Goal: Transaction & Acquisition: Obtain resource

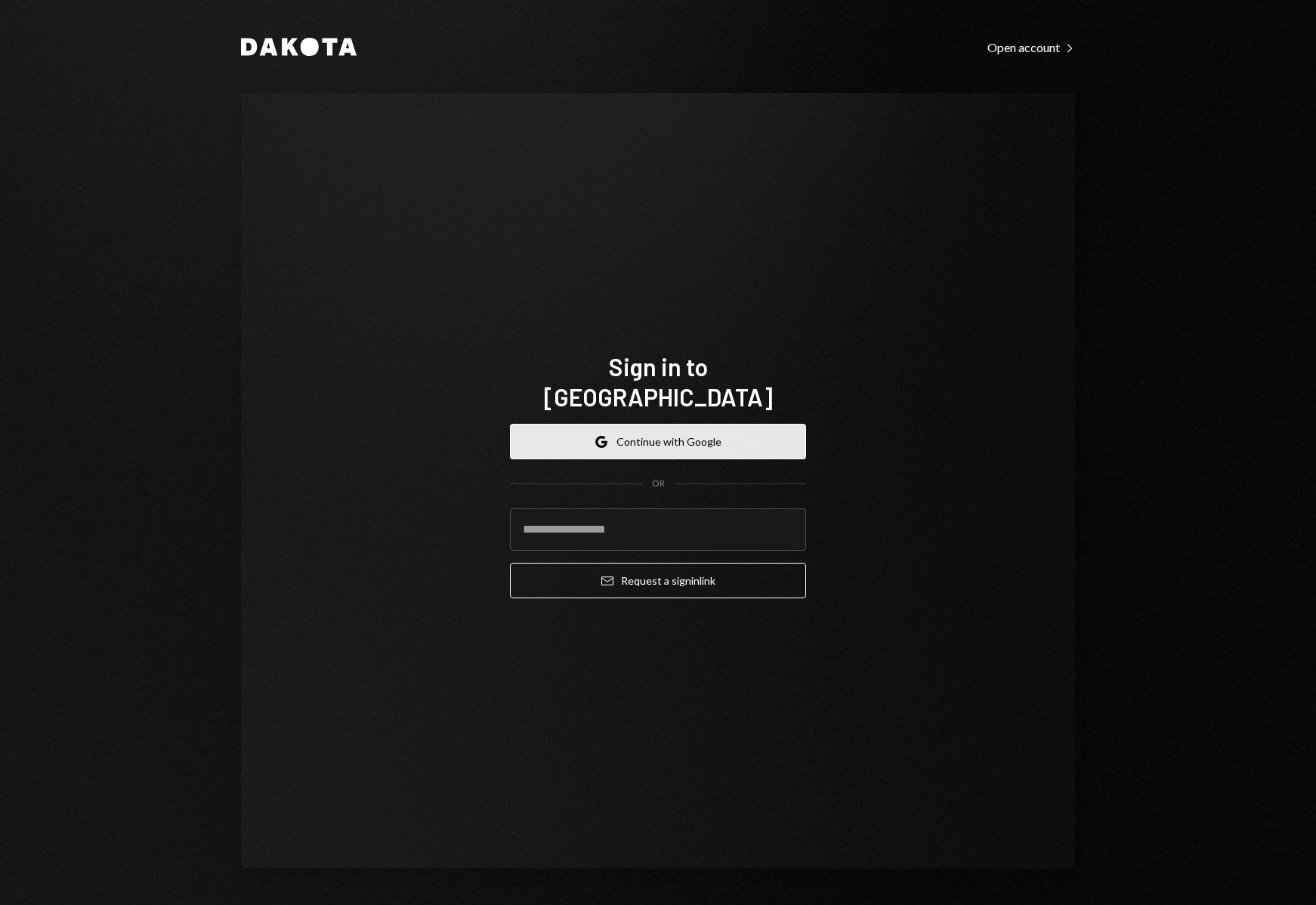
click at [724, 424] on button "Google Continue with Google" at bounding box center [658, 442] width 296 height 36
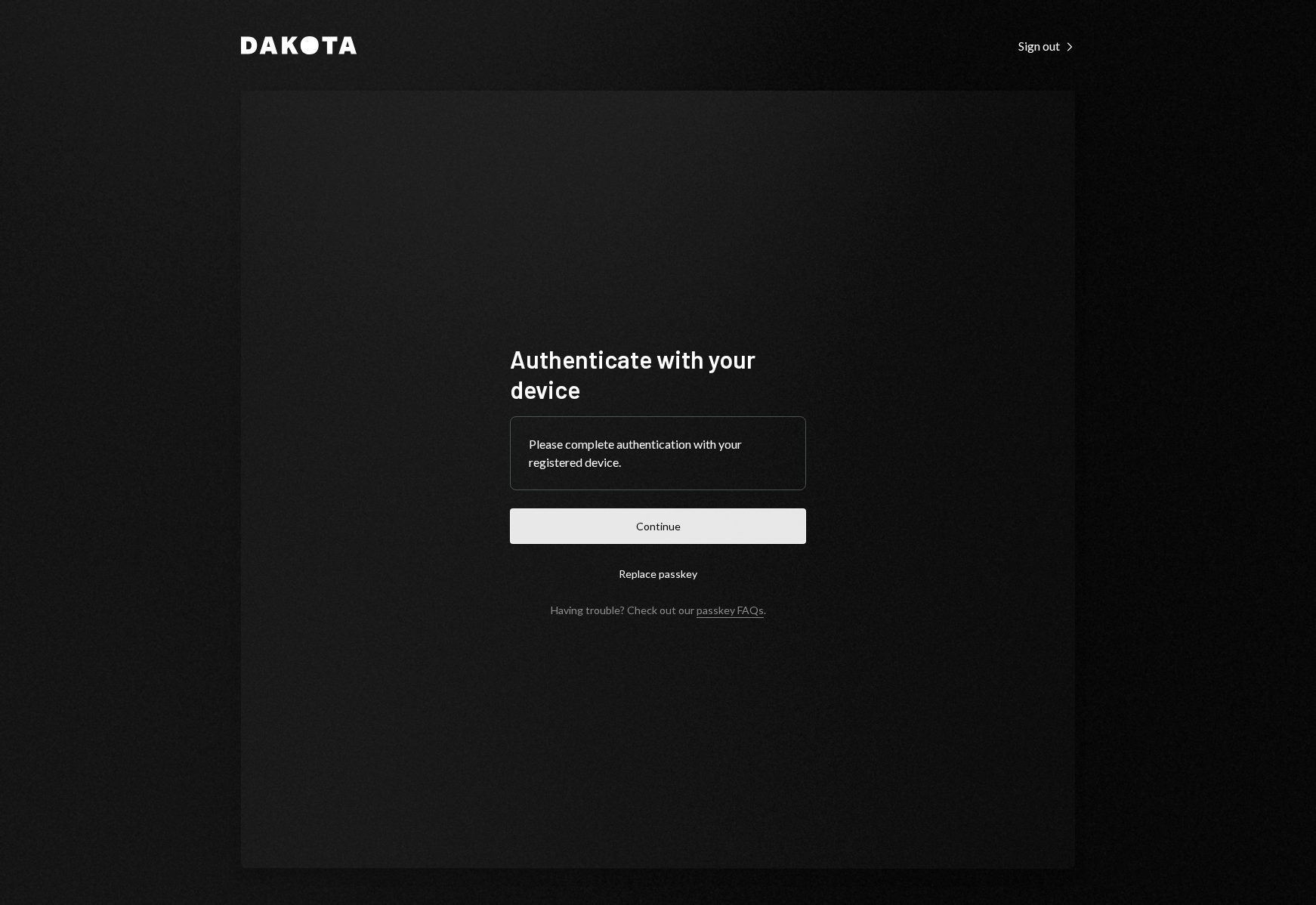
click at [674, 530] on button "Continue" at bounding box center [658, 526] width 296 height 36
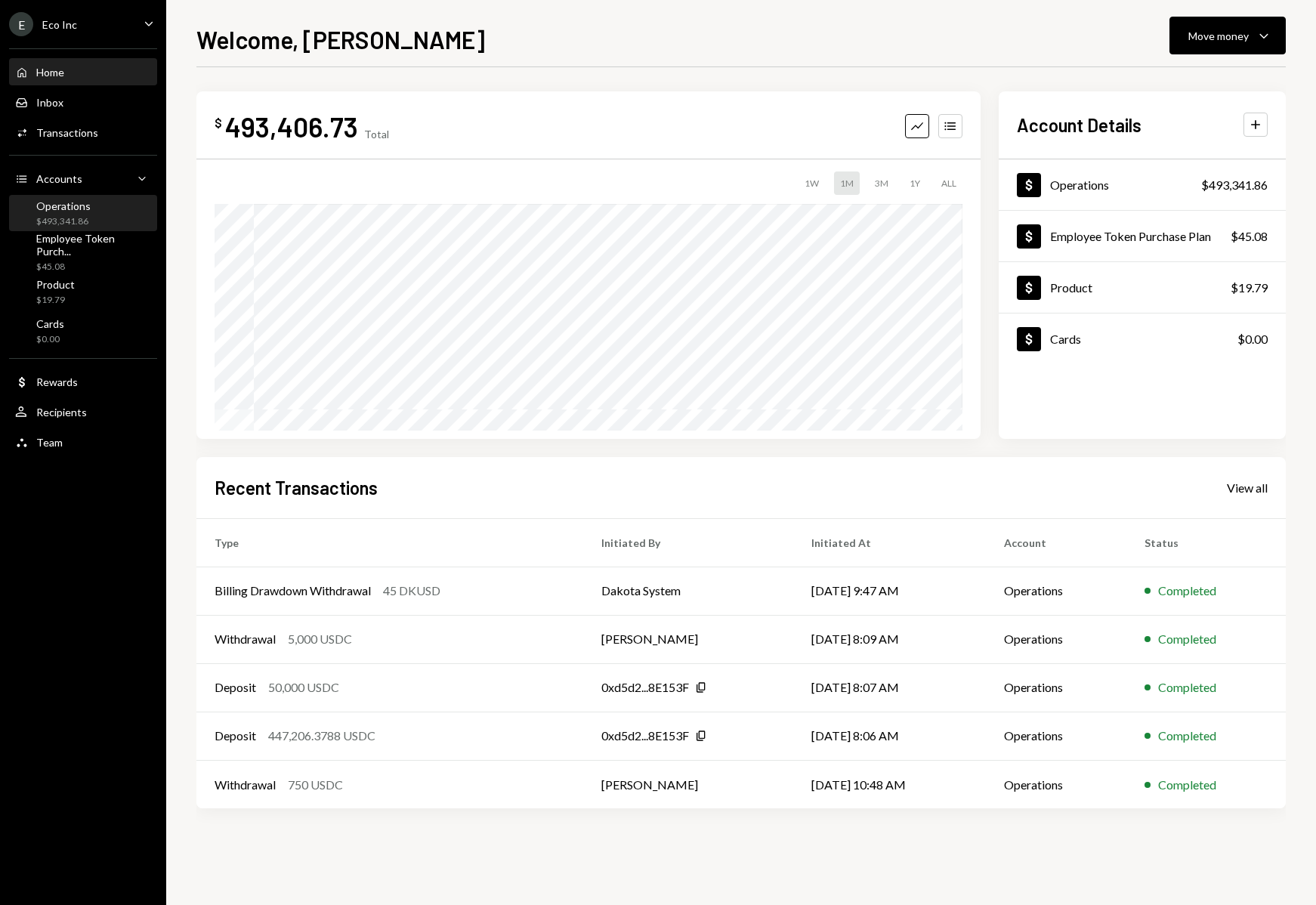
click at [85, 203] on div "Operations" at bounding box center [63, 206] width 54 height 12
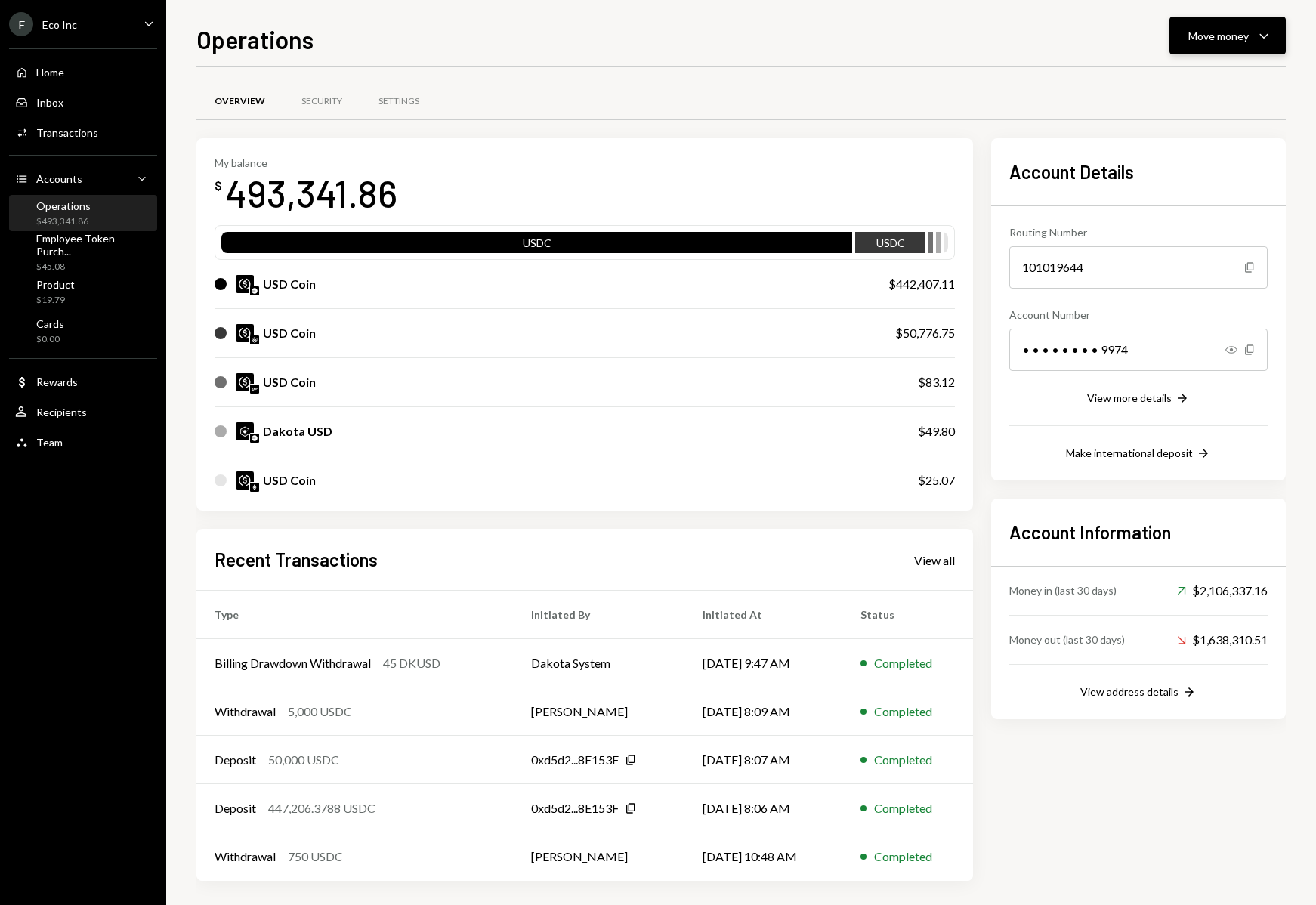
click at [1212, 29] on div "Move money" at bounding box center [1219, 36] width 61 height 16
click at [1189, 77] on div "Send" at bounding box center [1216, 81] width 110 height 16
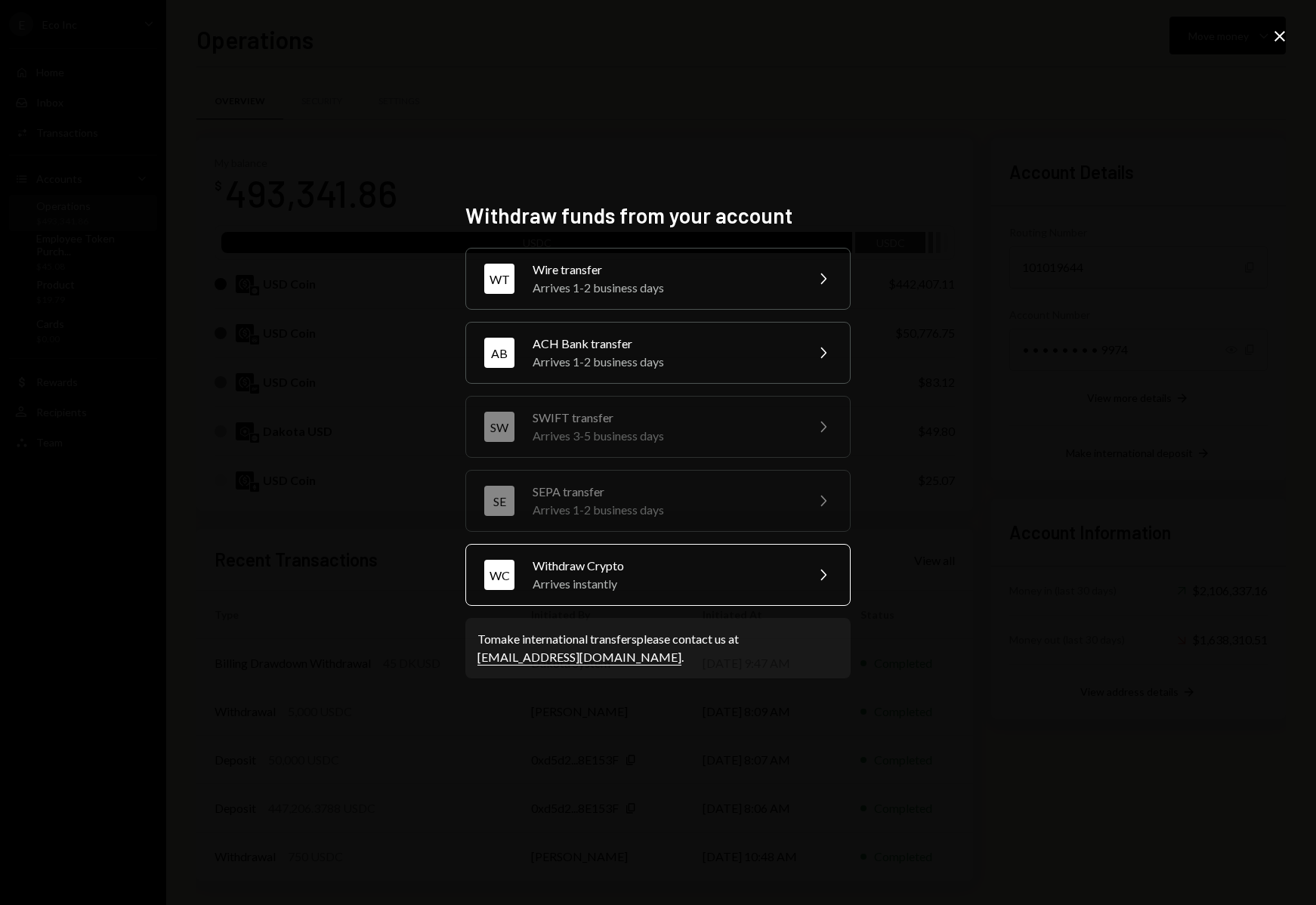
click at [679, 563] on div "Withdraw Crypto" at bounding box center [664, 566] width 263 height 18
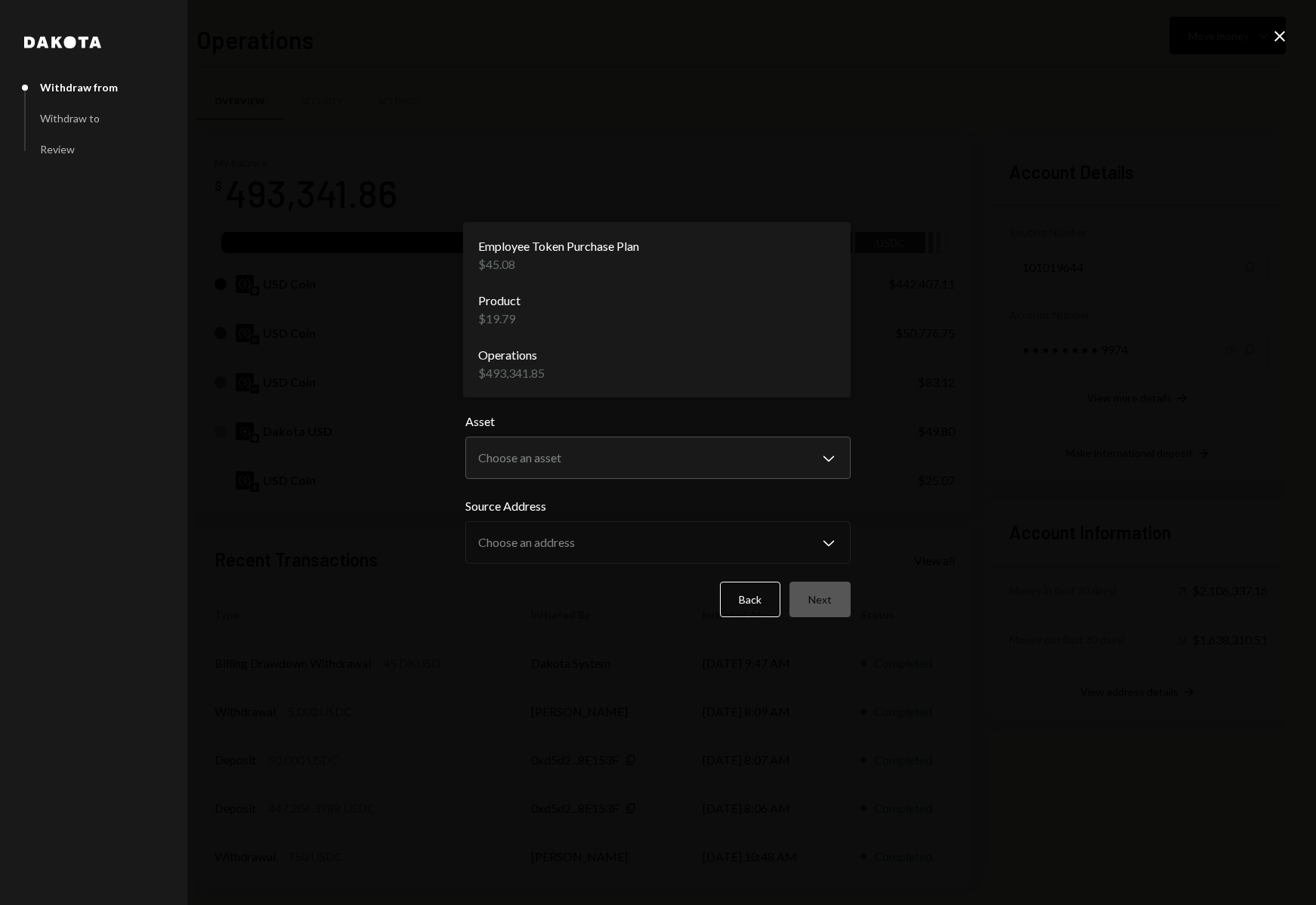
click at [603, 371] on body "E Eco Inc Caret Down Home Home Inbox Inbox Activities Transactions Accounts Acc…" at bounding box center [658, 452] width 1316 height 905
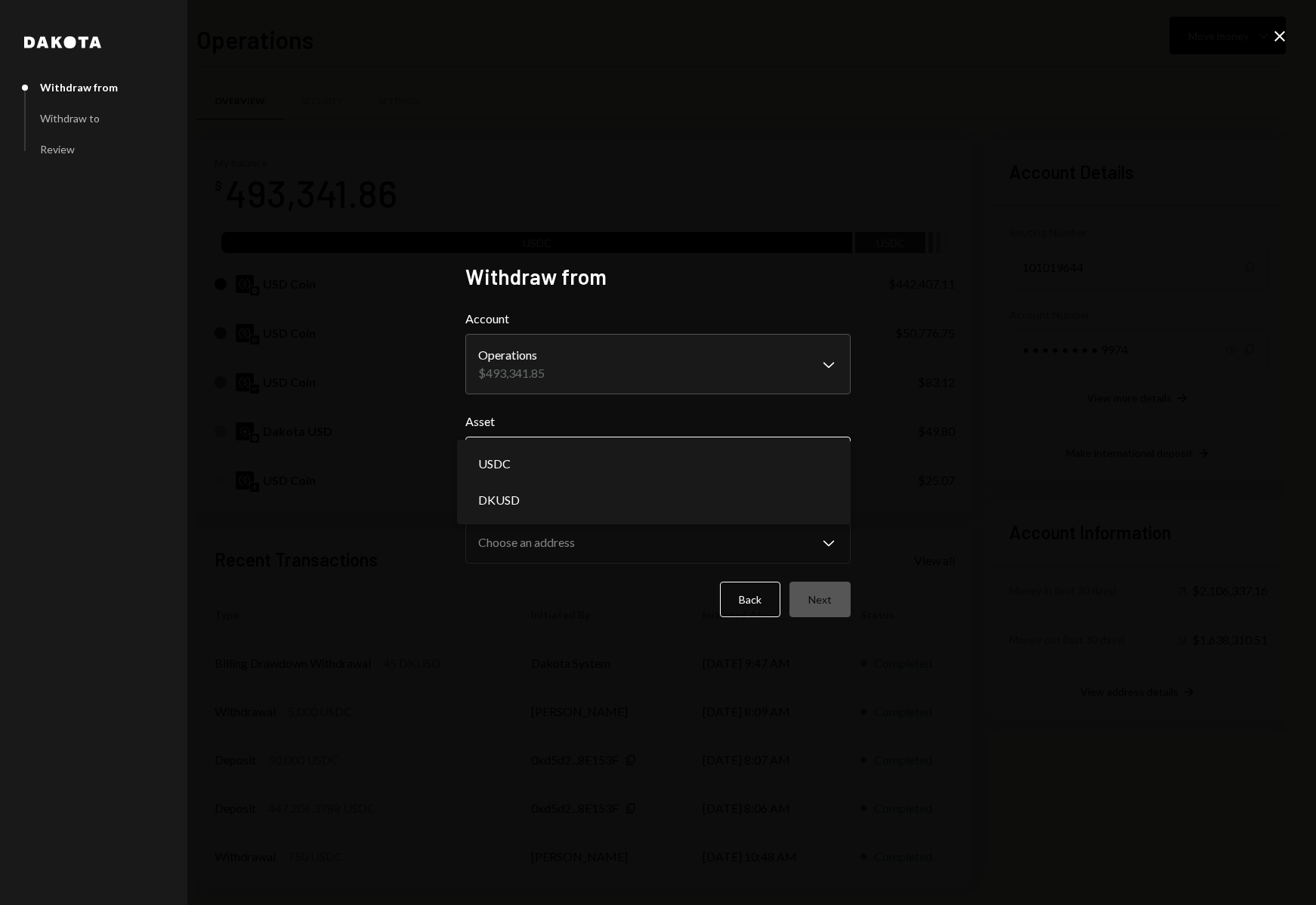
click at [568, 459] on body "E Eco Inc Caret Down Home Home Inbox Inbox Activities Transactions Accounts Acc…" at bounding box center [658, 452] width 1316 height 905
select select "****"
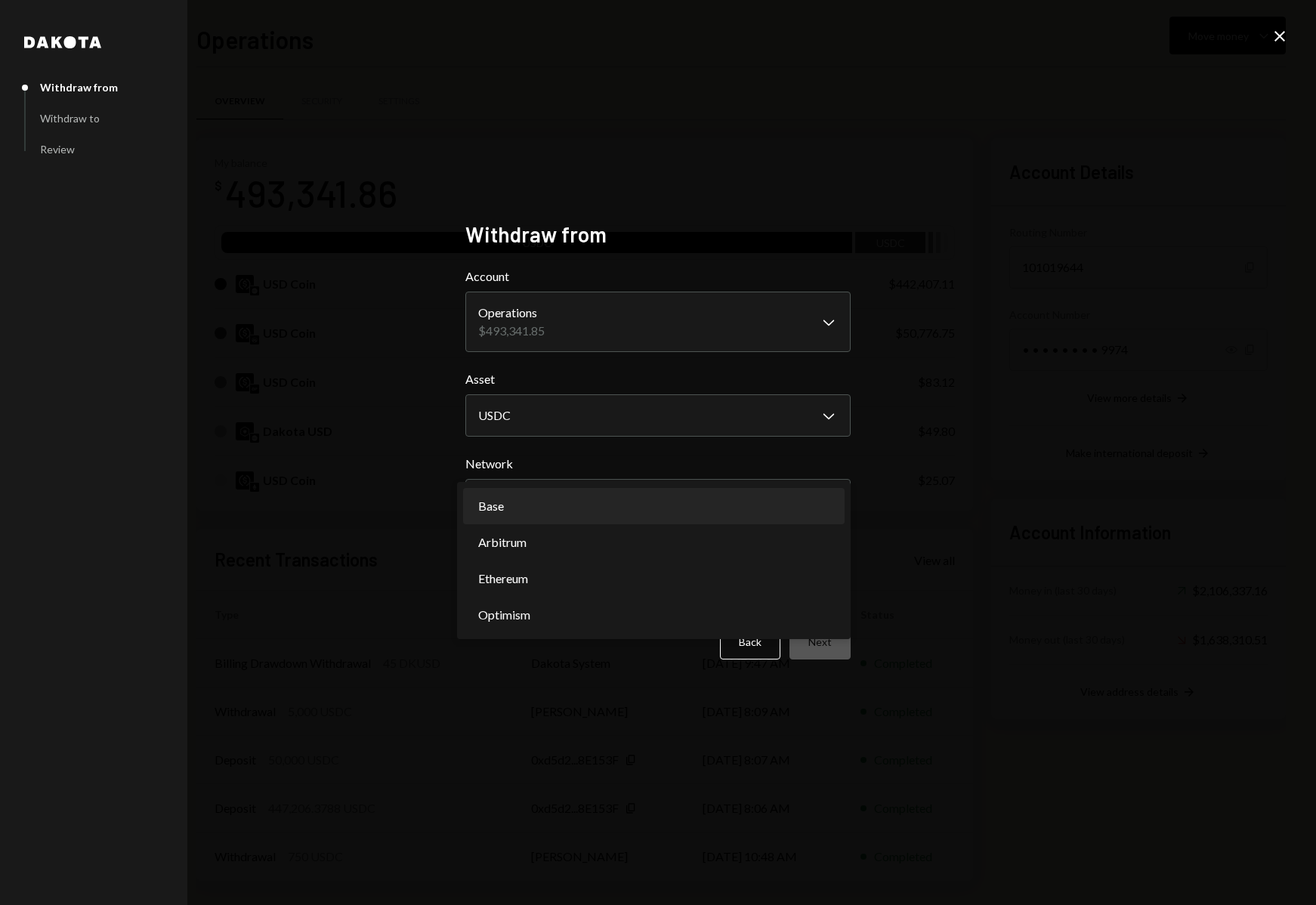
click at [540, 506] on body "E Eco Inc Caret Down Home Home Inbox Inbox Activities Transactions Accounts Acc…" at bounding box center [658, 452] width 1316 height 905
select select "**********"
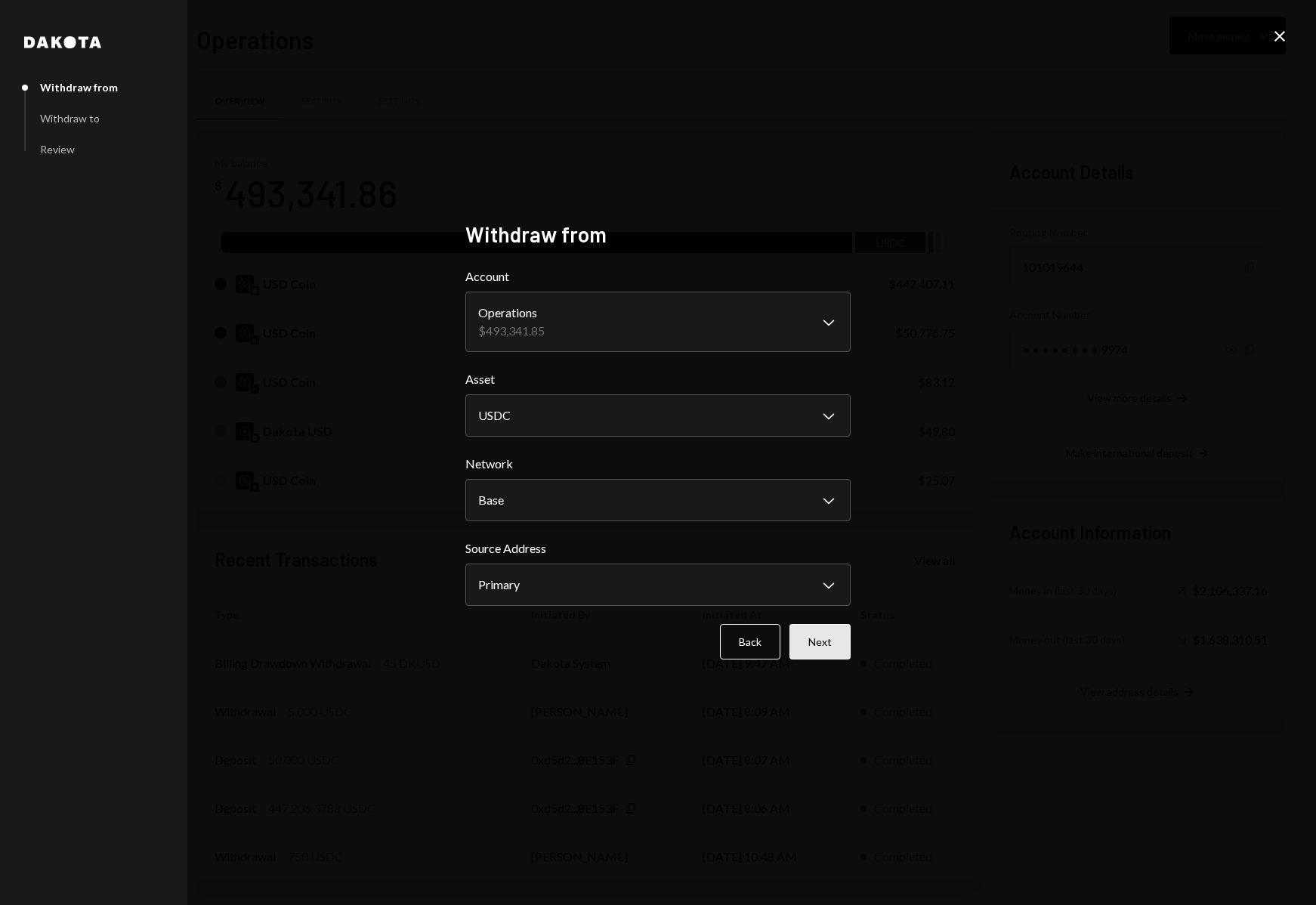
click at [828, 640] on button "Next" at bounding box center [820, 642] width 61 height 36
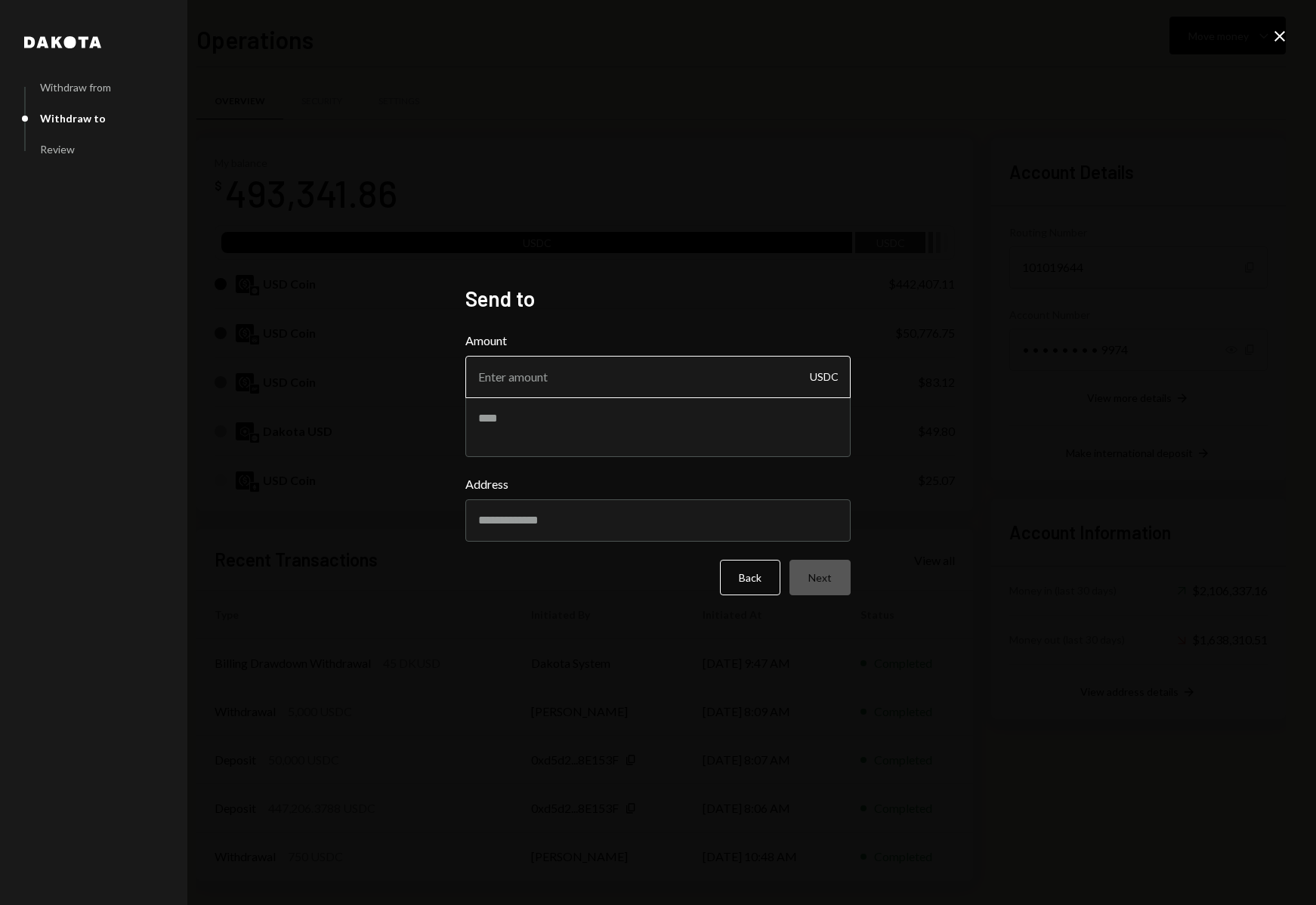
drag, startPoint x: 565, startPoint y: 384, endPoint x: 580, endPoint y: 379, distance: 15.8
click at [573, 381] on input "Amount" at bounding box center [658, 376] width 386 height 42
type input "200"
click at [554, 523] on input "Address" at bounding box center [658, 520] width 386 height 42
paste input "**********"
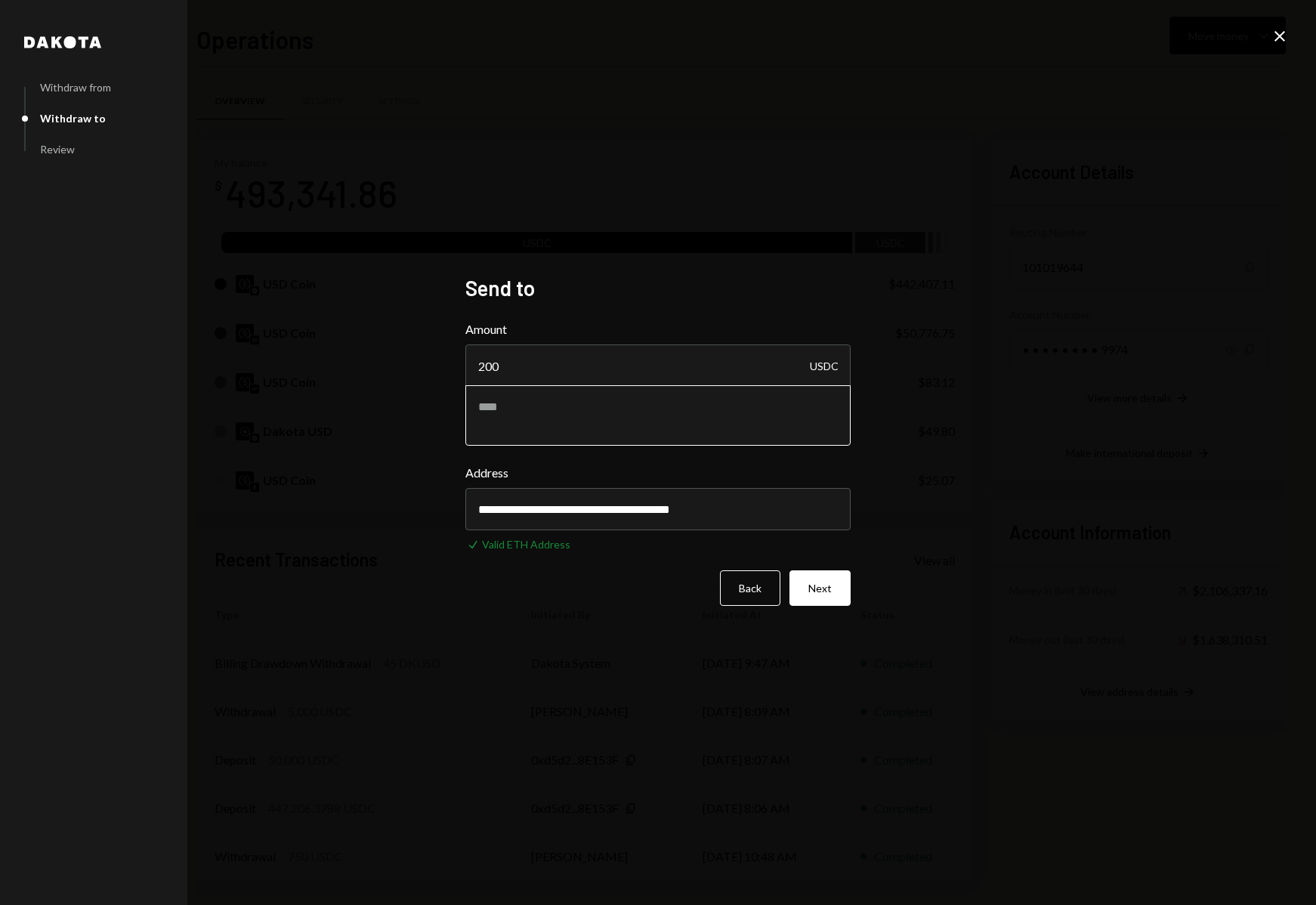
type input "**********"
click at [600, 431] on textarea at bounding box center [658, 416] width 386 height 61
type textarea "**********"
click at [819, 587] on button "Next" at bounding box center [820, 588] width 61 height 36
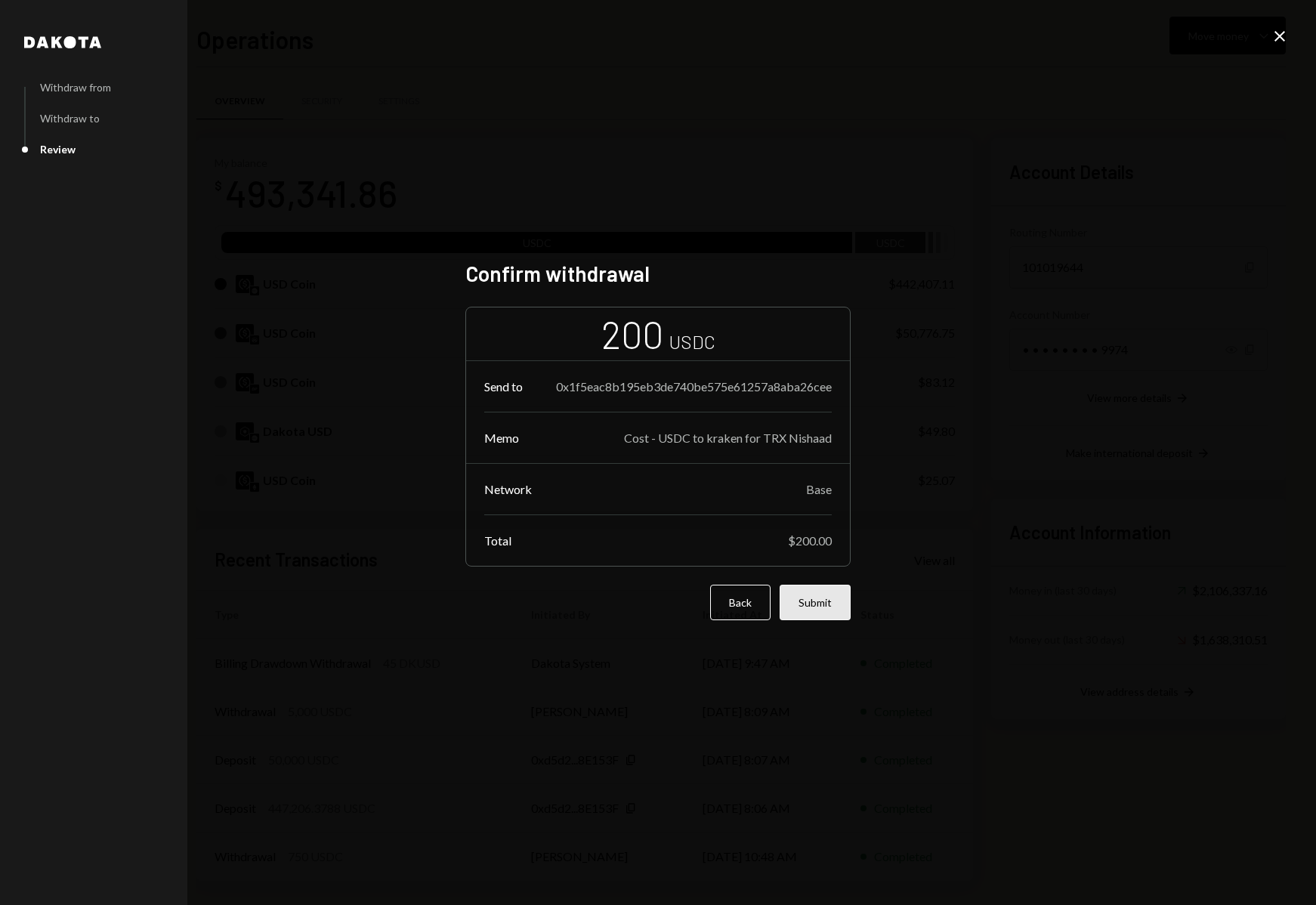
click at [822, 609] on button "Submit" at bounding box center [815, 602] width 71 height 36
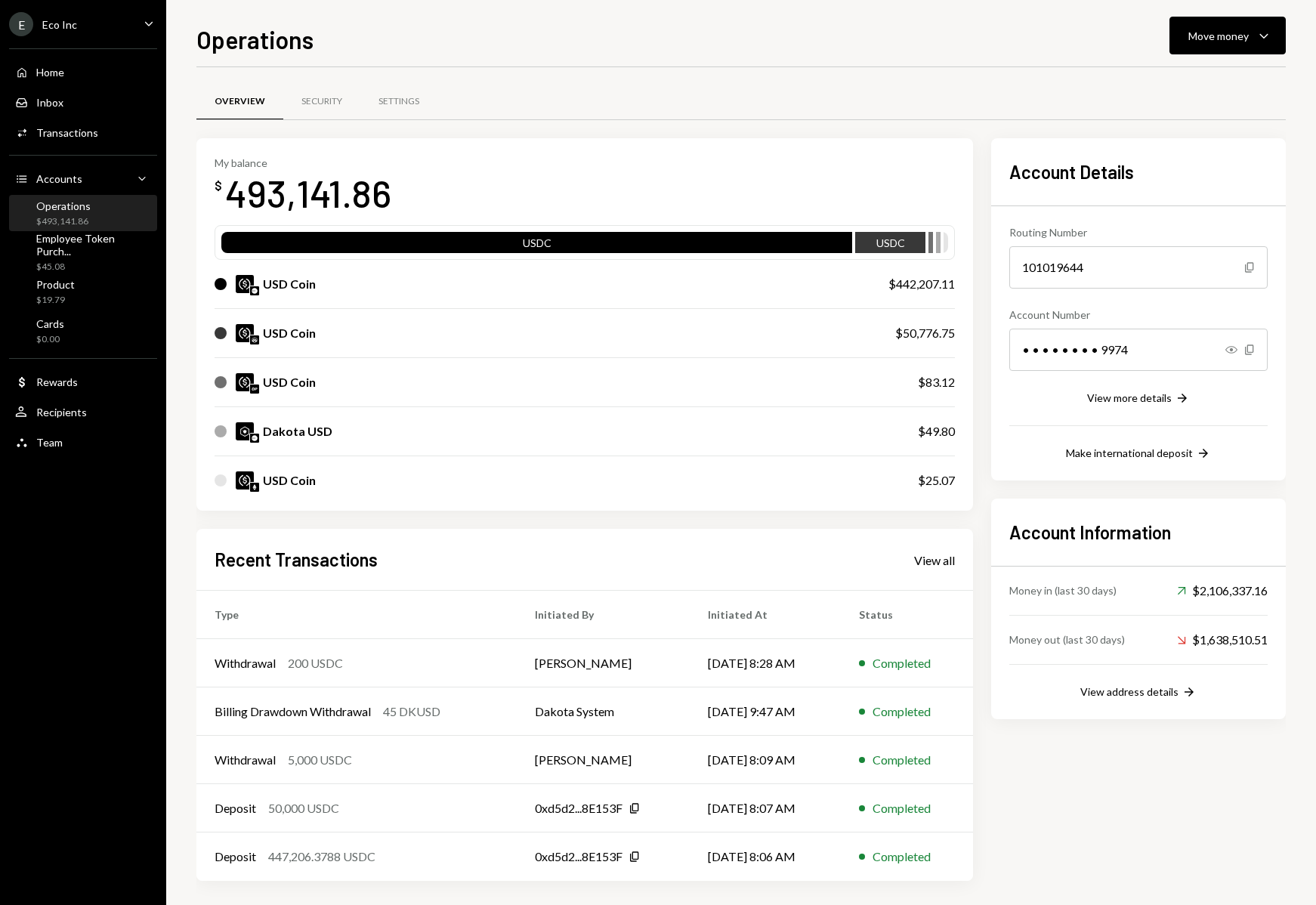
click at [86, 20] on div "E Eco Inc Caret Down" at bounding box center [83, 24] width 167 height 24
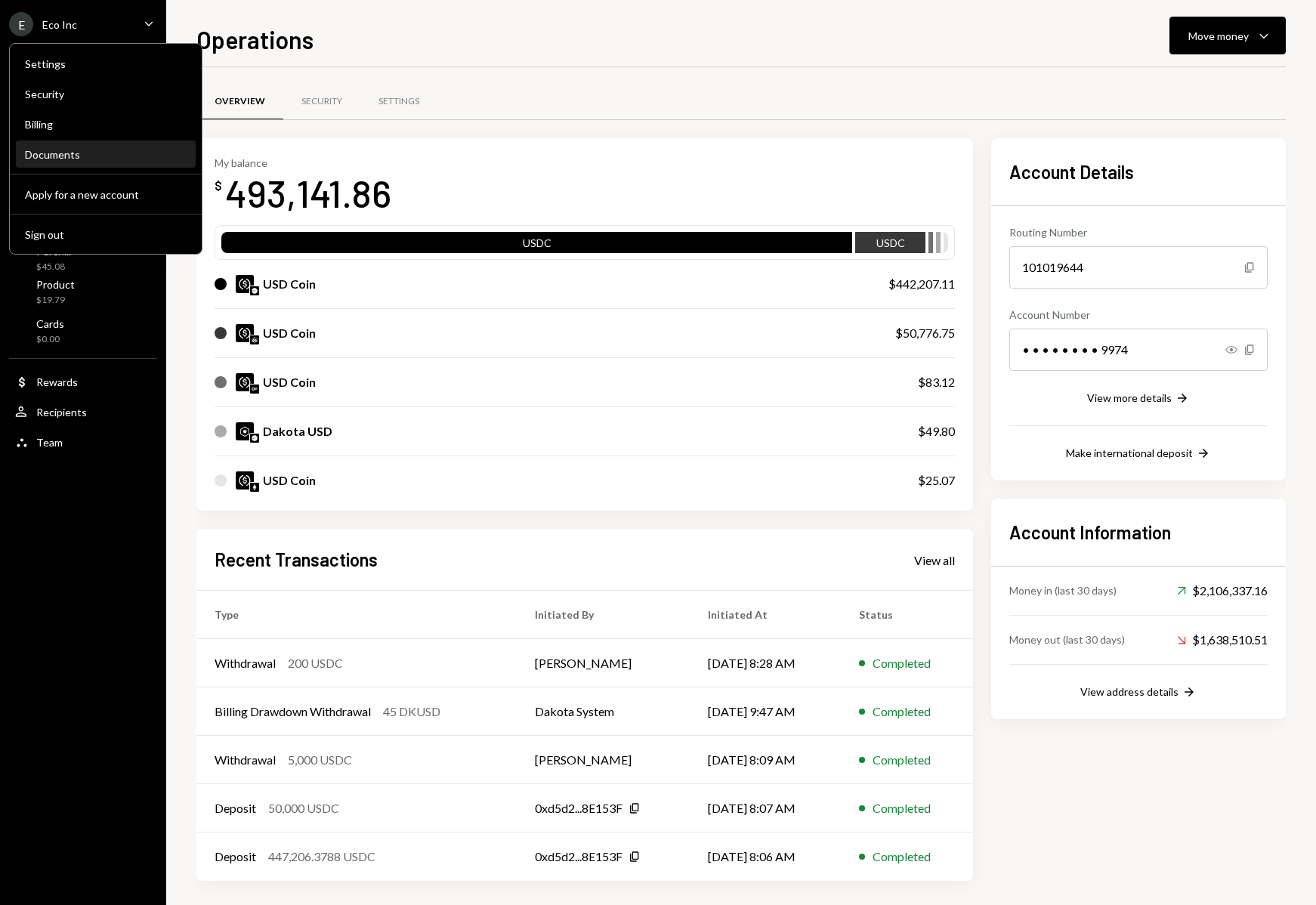
click at [58, 150] on div "Documents" at bounding box center [106, 154] width 162 height 12
click at [66, 153] on div "Documents" at bounding box center [106, 154] width 162 height 12
click at [82, 154] on div "Documents" at bounding box center [106, 154] width 162 height 12
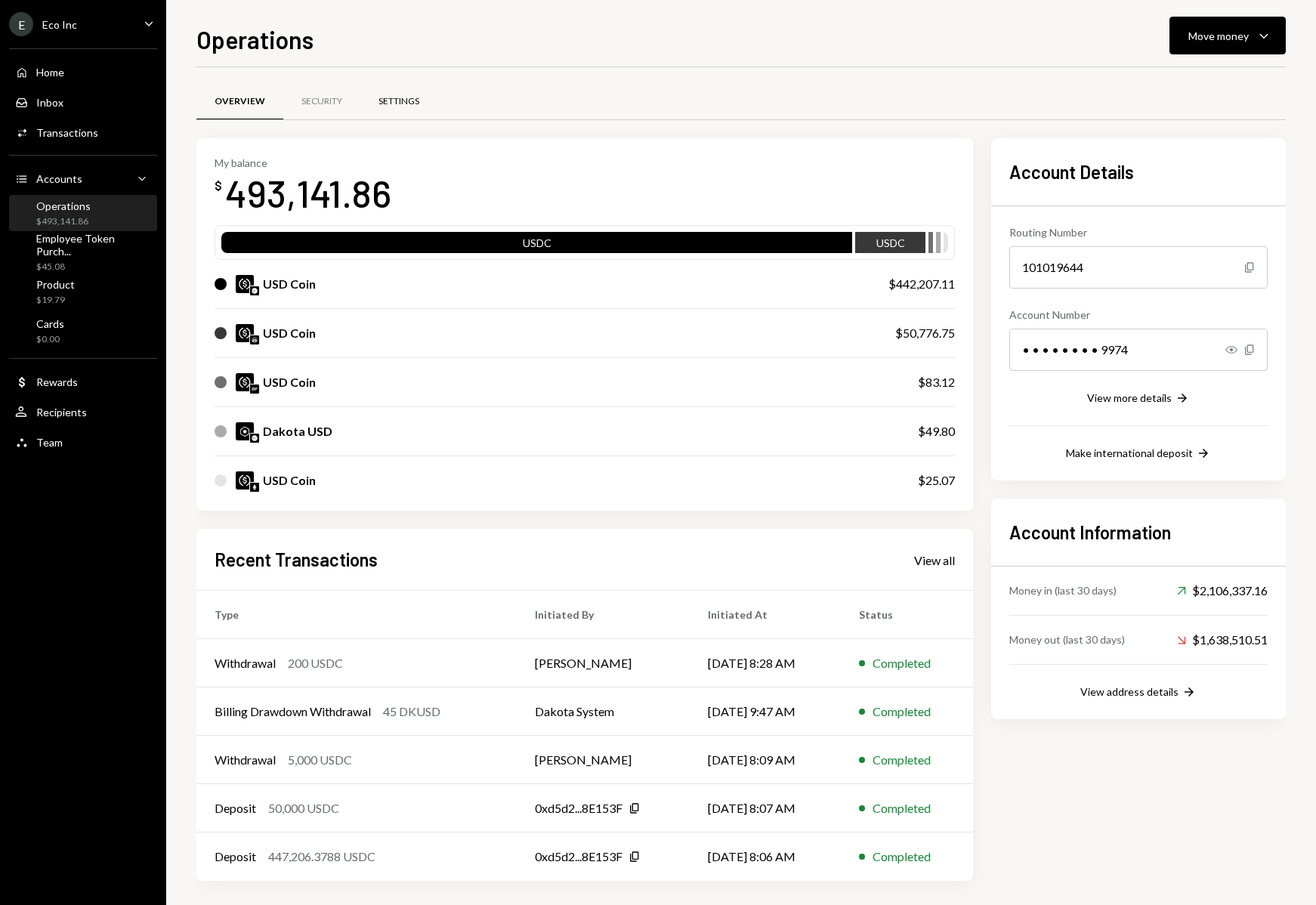
click at [366, 101] on div "Settings" at bounding box center [399, 102] width 78 height 37
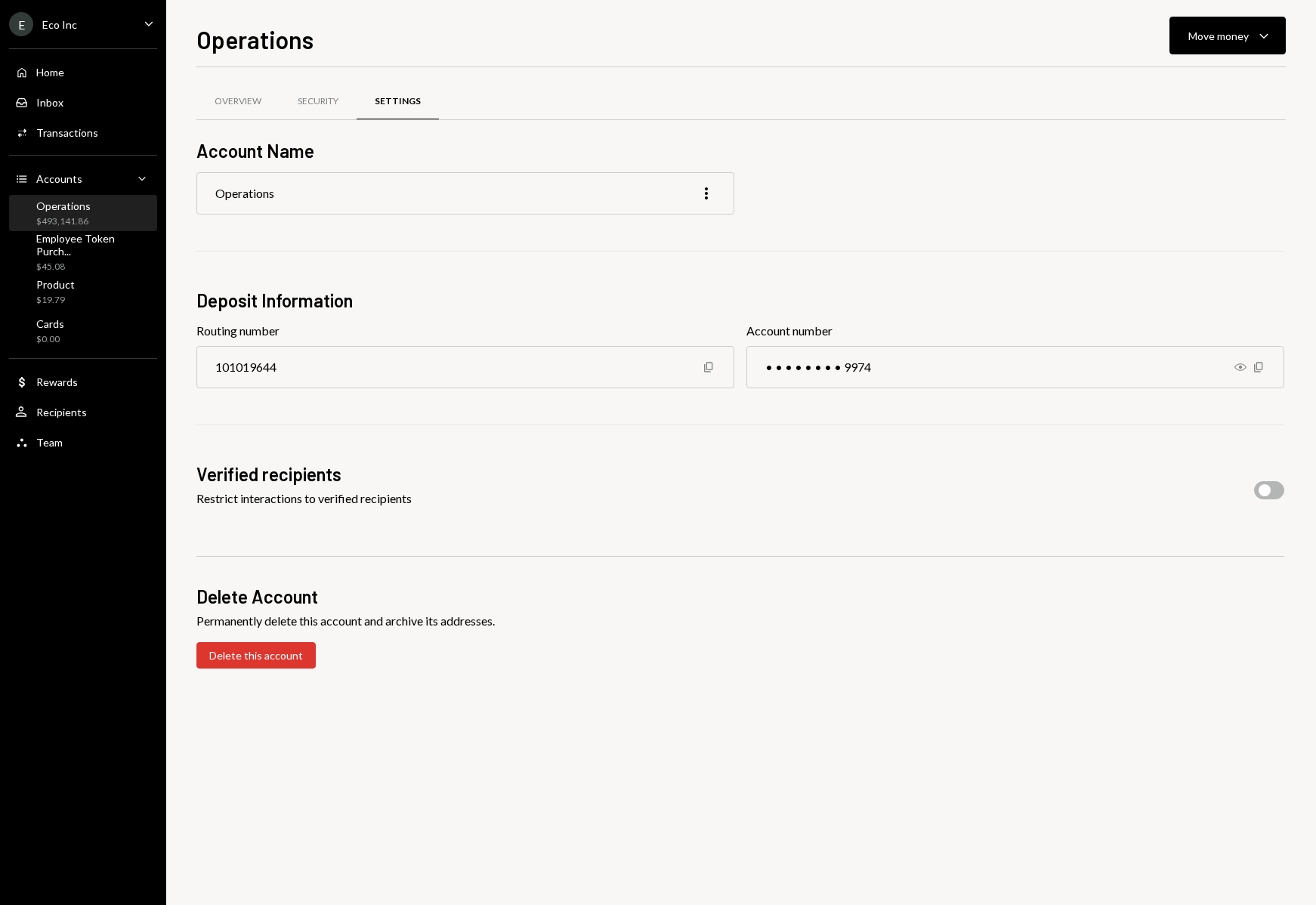
click at [102, 29] on div "E Eco Inc Caret Down" at bounding box center [83, 24] width 167 height 24
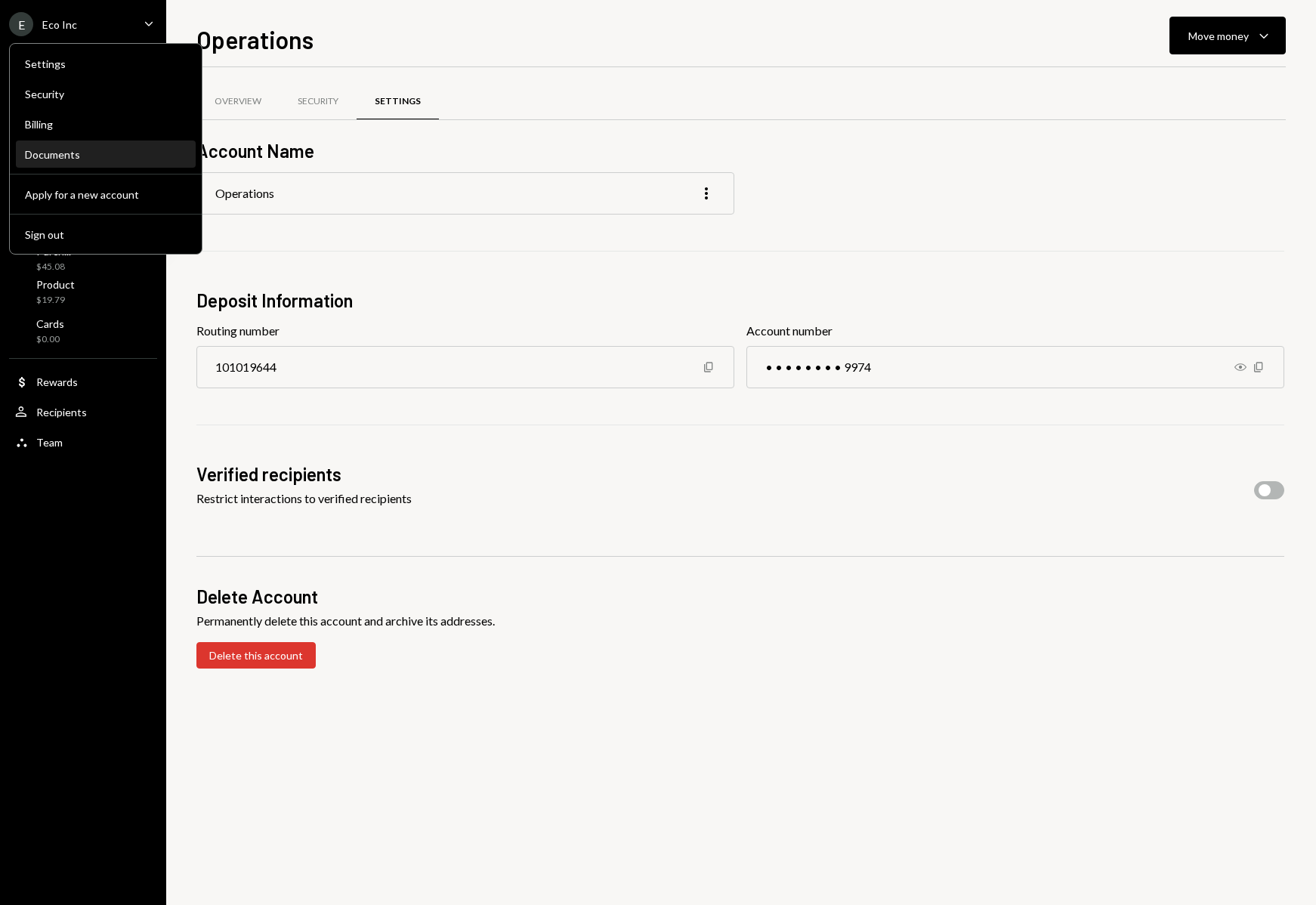
click at [52, 159] on div "Documents" at bounding box center [106, 154] width 162 height 12
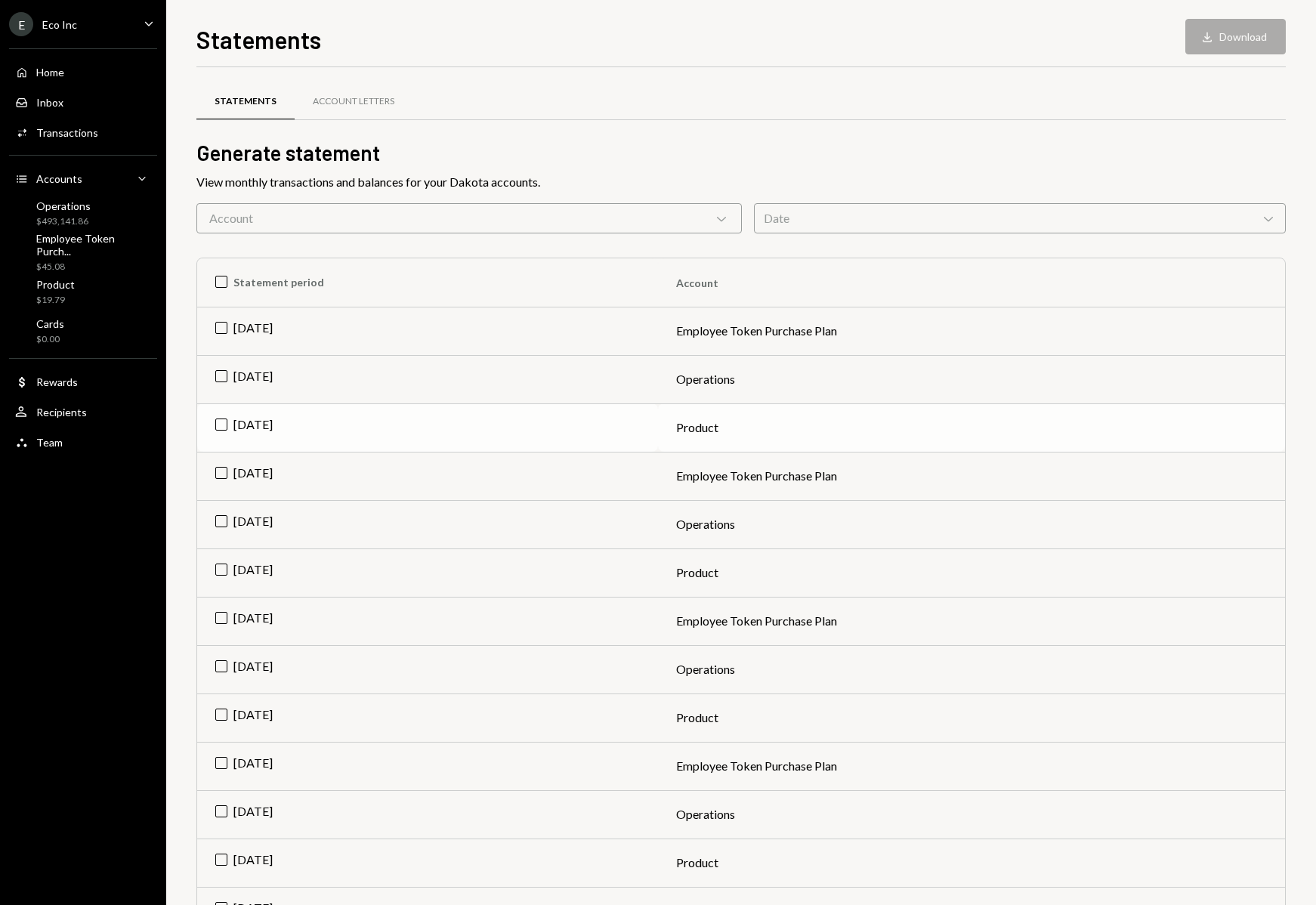
click at [222, 427] on td "[DATE]" at bounding box center [427, 428] width 461 height 48
click at [224, 372] on td "[DATE]" at bounding box center [427, 379] width 461 height 48
click at [222, 325] on td "[DATE]" at bounding box center [427, 330] width 461 height 48
click at [1255, 37] on button "Download Download (3)" at bounding box center [1229, 37] width 115 height 36
